Goal: Find contact information: Find contact information

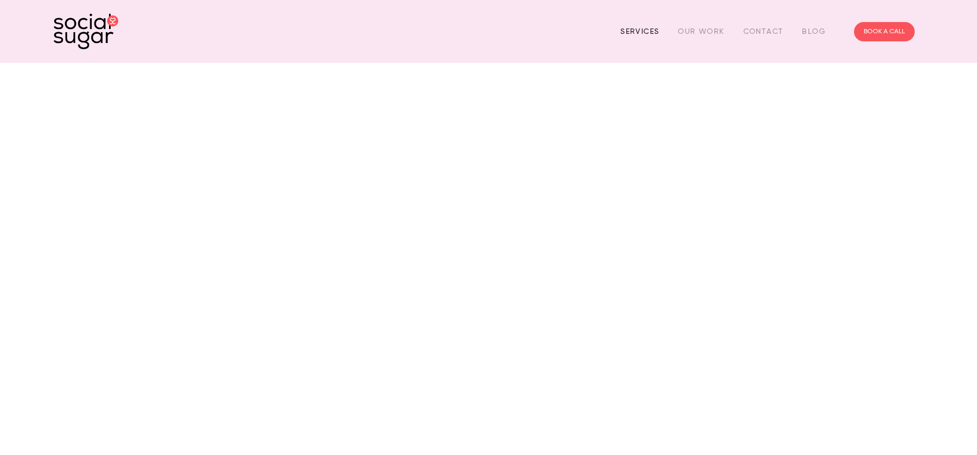
click at [649, 33] on link "Services" at bounding box center [639, 31] width 39 height 17
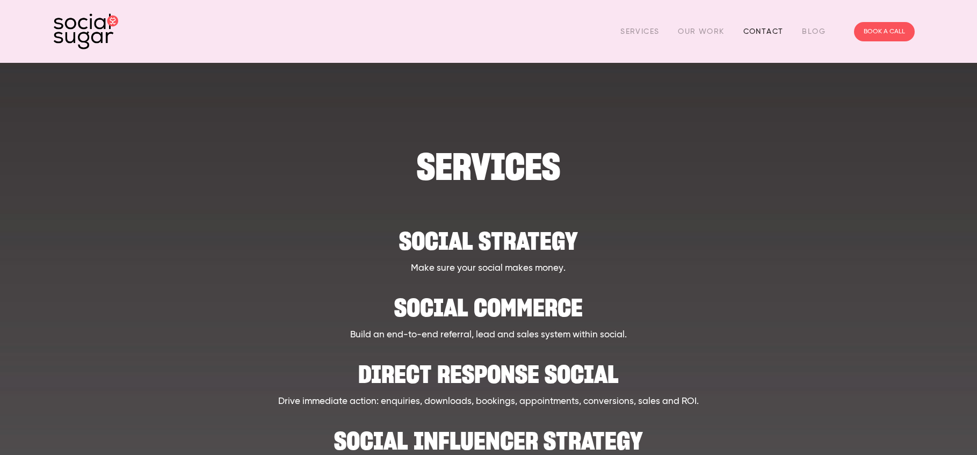
click at [778, 32] on link "Contact" at bounding box center [763, 31] width 40 height 17
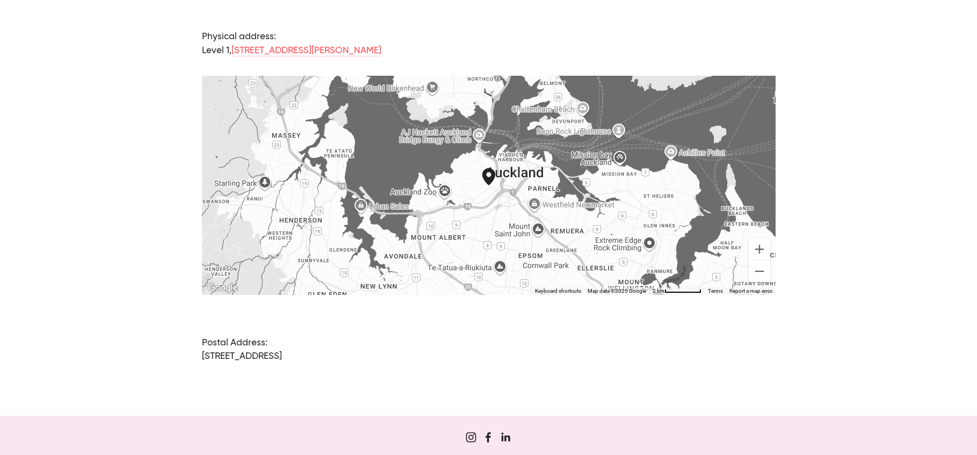
scroll to position [752, 0]
